Goal: Transaction & Acquisition: Purchase product/service

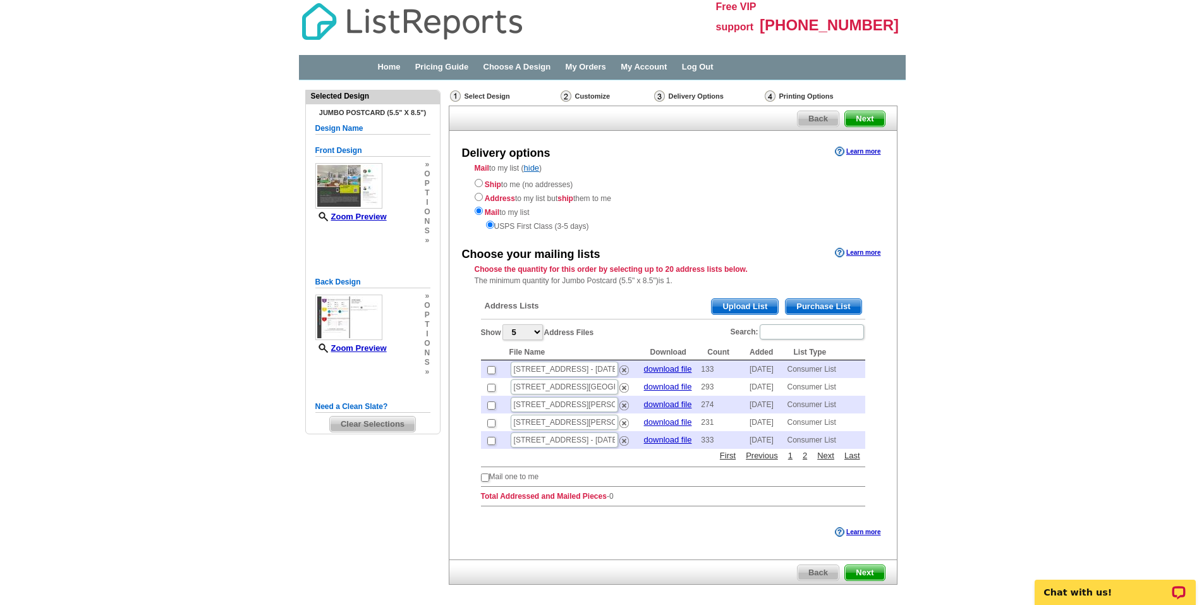
click at [837, 304] on span "Purchase List" at bounding box center [822, 306] width 75 height 15
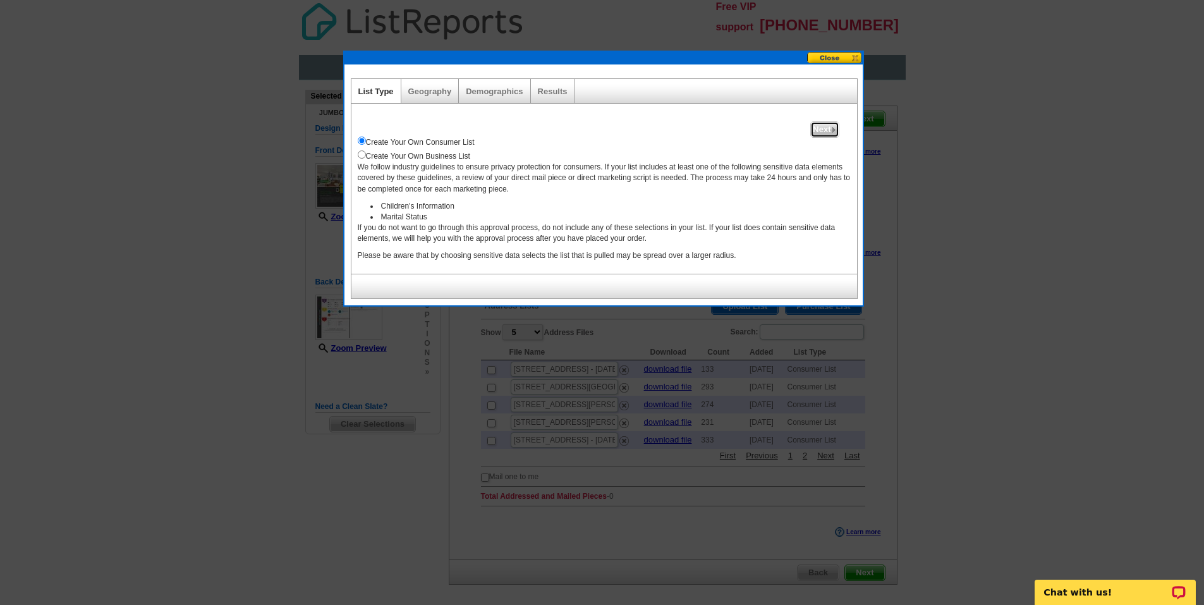
click at [831, 130] on img at bounding box center [834, 130] width 6 height 6
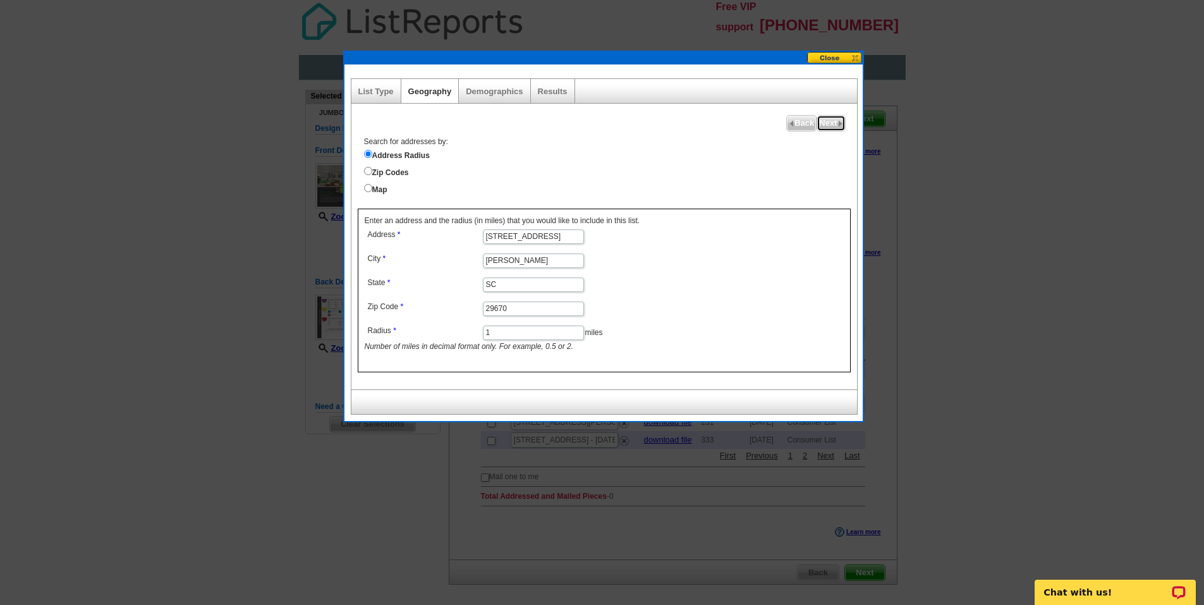
click at [833, 124] on span "Next" at bounding box center [830, 123] width 27 height 15
select select
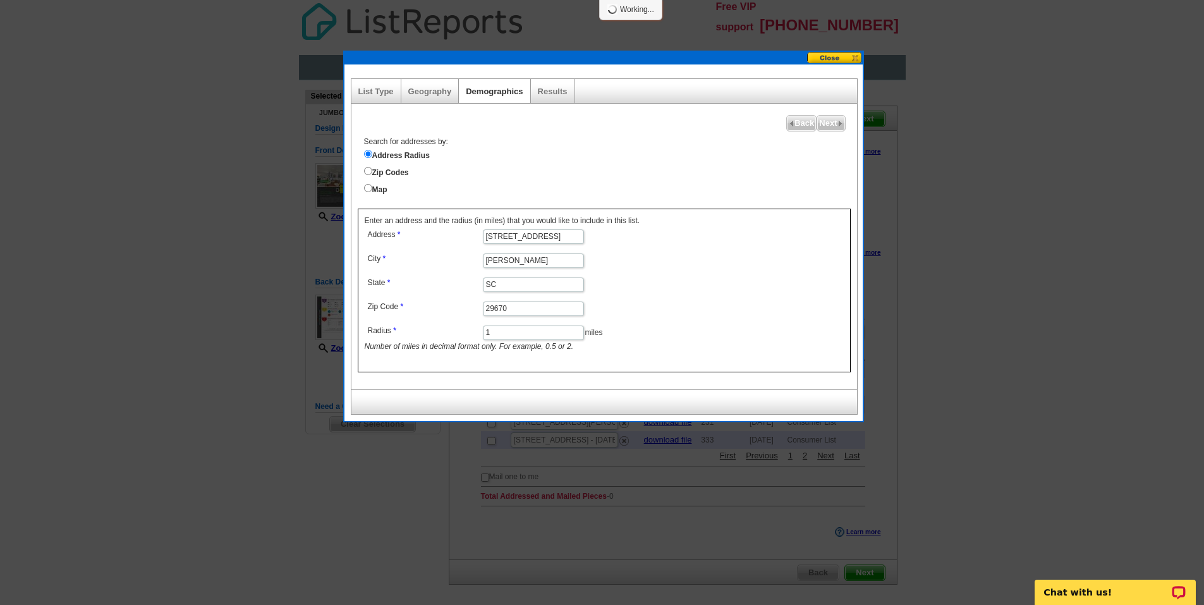
select select
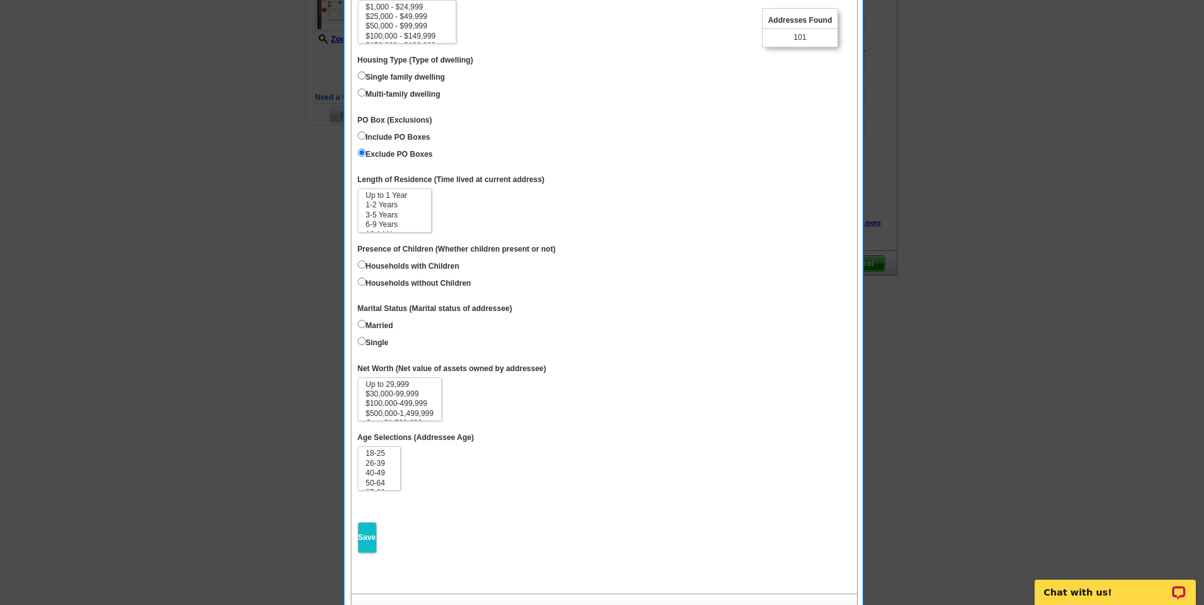
scroll to position [316, 0]
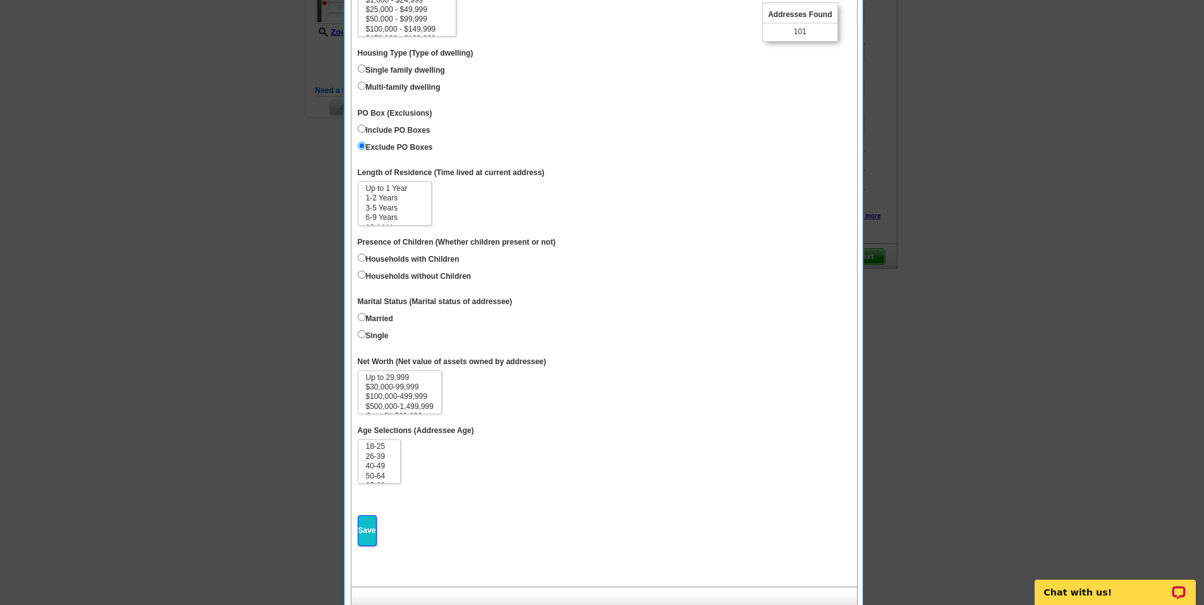
click at [363, 537] on input "Save" at bounding box center [367, 530] width 19 height 31
select select
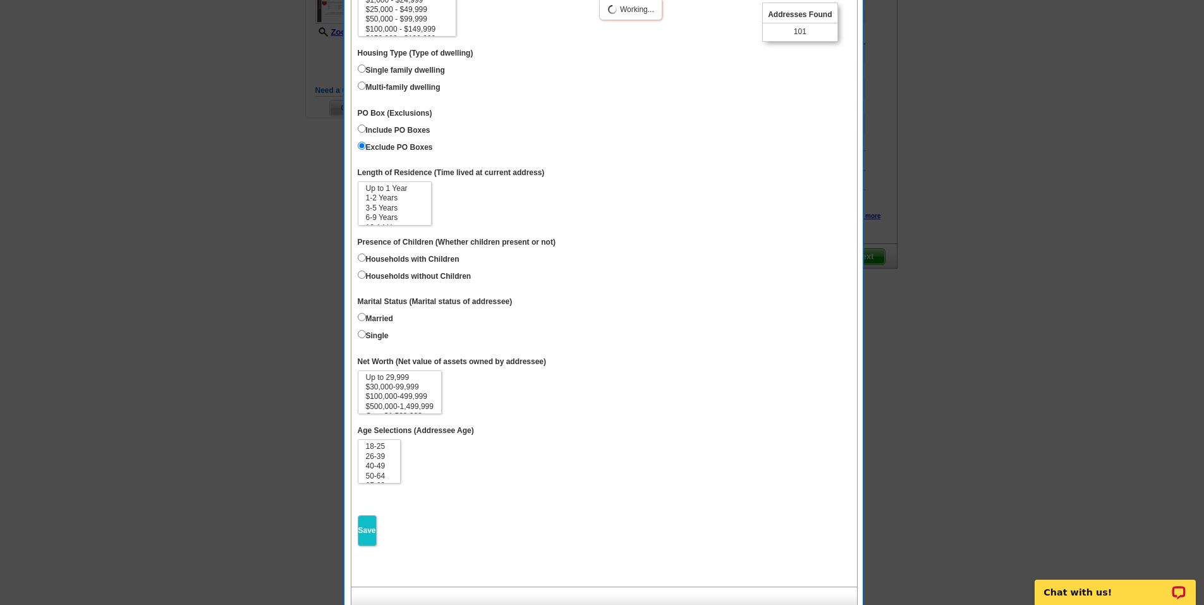
select select
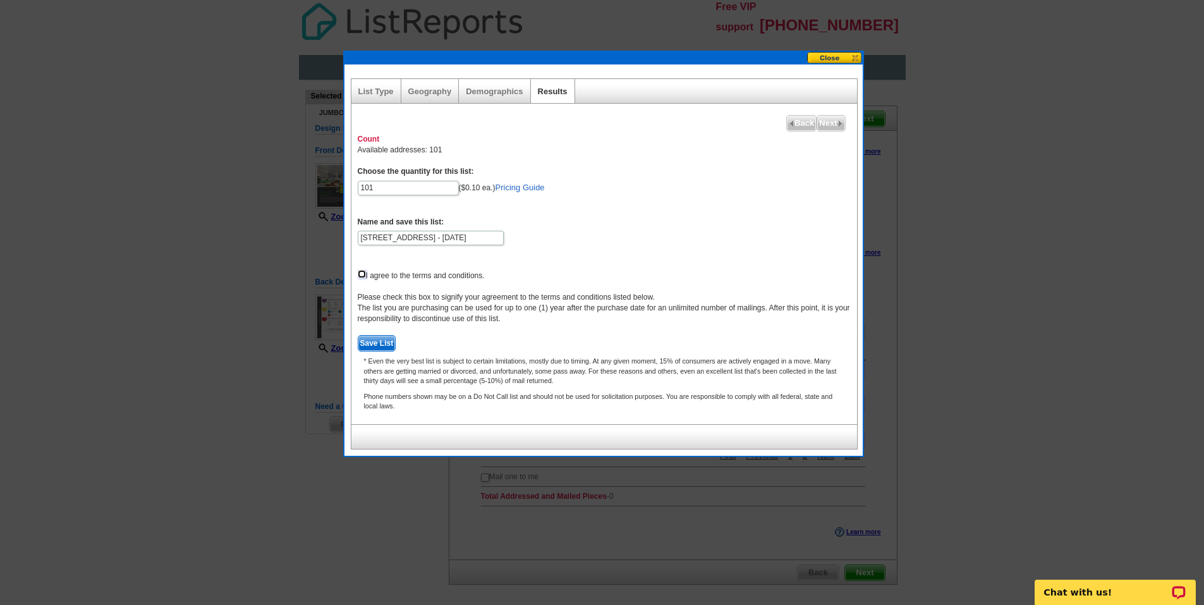
click at [360, 273] on input "checkbox" at bounding box center [362, 274] width 8 height 8
checkbox input "true"
click at [828, 124] on span "Next" at bounding box center [830, 123] width 27 height 15
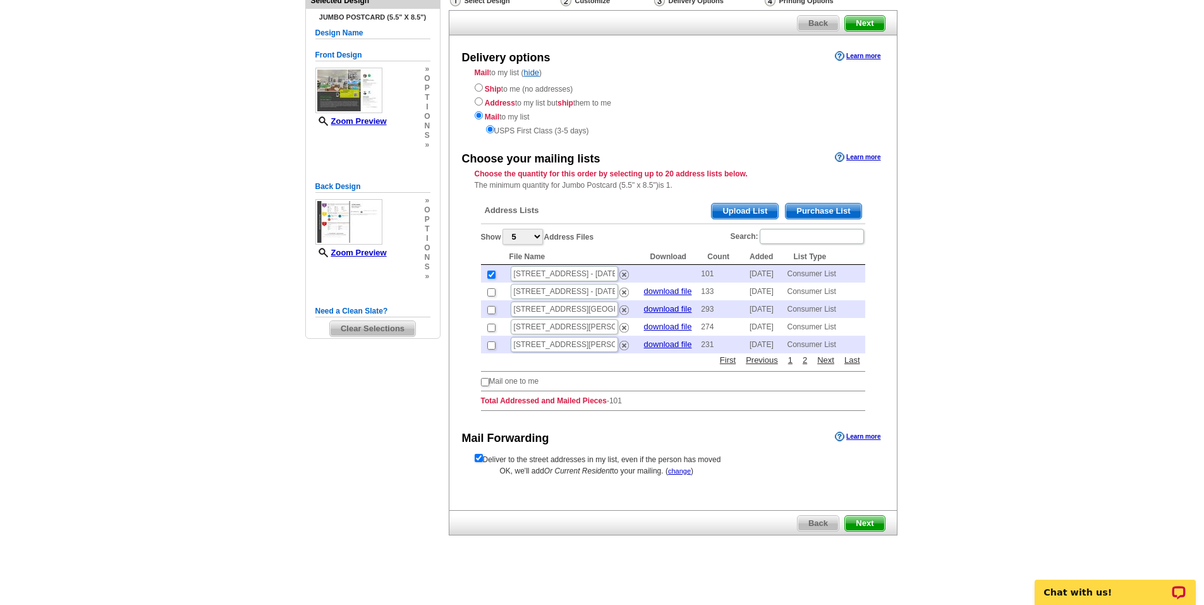
scroll to position [100, 0]
